Goal: Navigation & Orientation: Go to known website

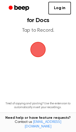
scroll to position [10, 0]
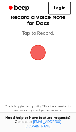
click at [56, 10] on link "Log in" at bounding box center [59, 8] width 23 height 13
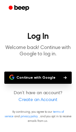
click at [43, 71] on main "Log In Welcome back! Continue with Google to log in. Continue with Google Don’t…" at bounding box center [38, 66] width 76 height 132
click at [44, 75] on button "Continue with Google" at bounding box center [37, 77] width 67 height 12
click at [41, 78] on button "Continue with Google" at bounding box center [37, 77] width 67 height 12
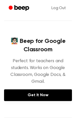
scroll to position [54, 0]
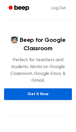
click at [40, 88] on link "Get It Now" at bounding box center [38, 94] width 68 height 12
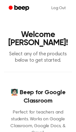
scroll to position [0, 0]
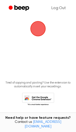
scroll to position [39, 0]
